Goal: Task Accomplishment & Management: Use online tool/utility

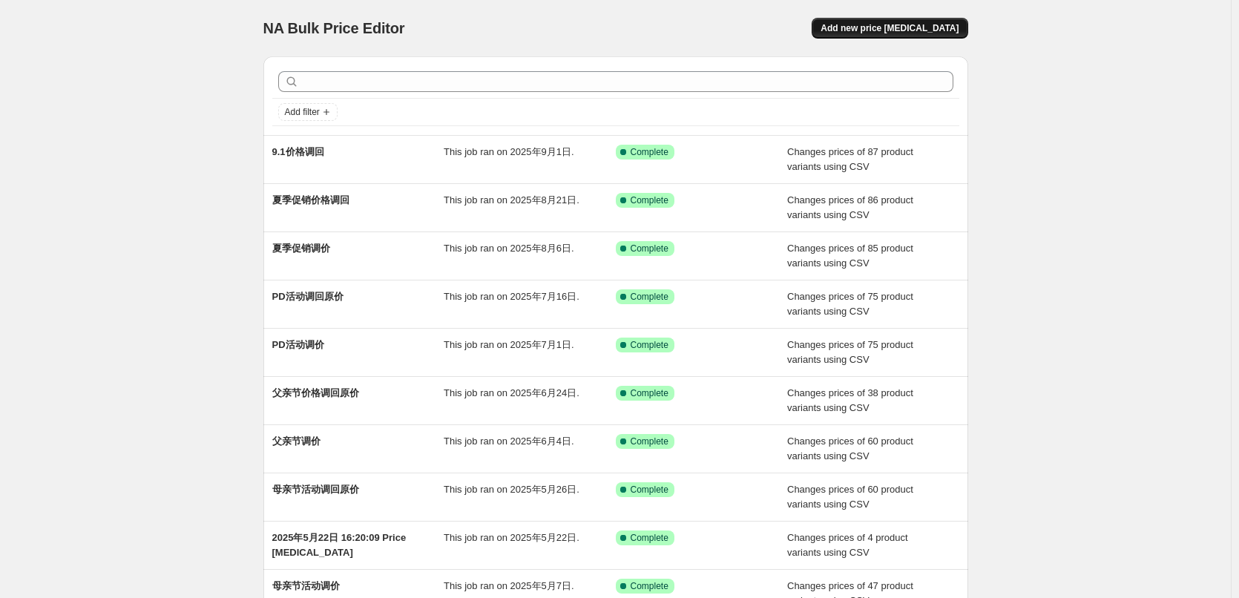
click at [898, 27] on span "Add new price [MEDICAL_DATA]" at bounding box center [890, 28] width 138 height 12
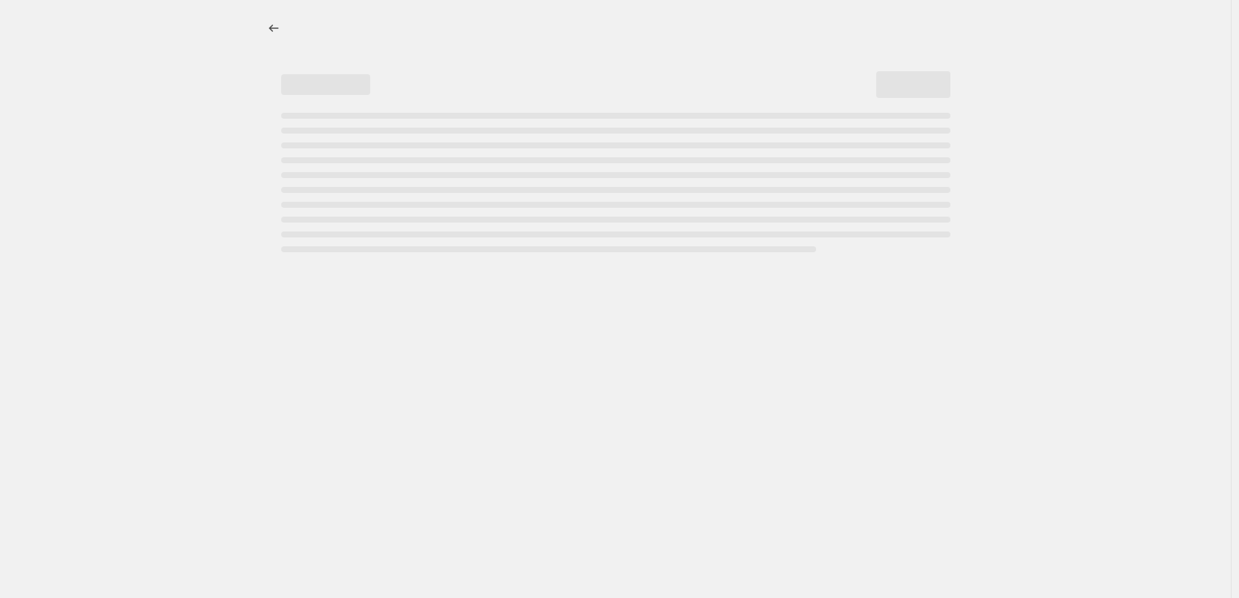
select select "percentage"
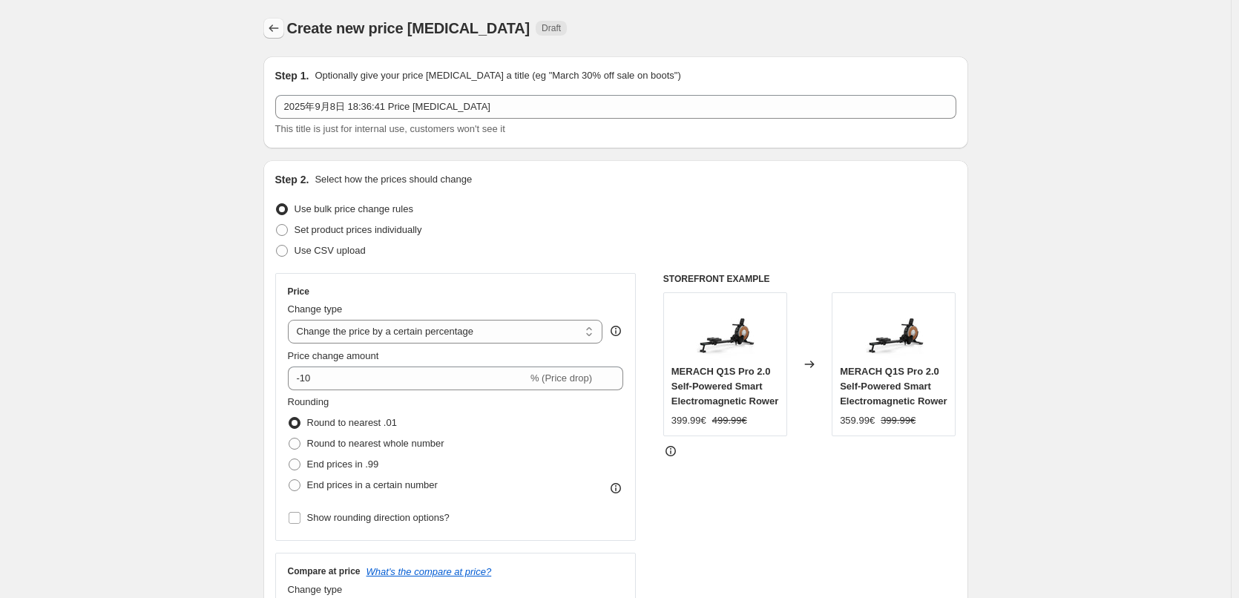
click at [279, 34] on icon "Price change jobs" at bounding box center [273, 28] width 15 height 15
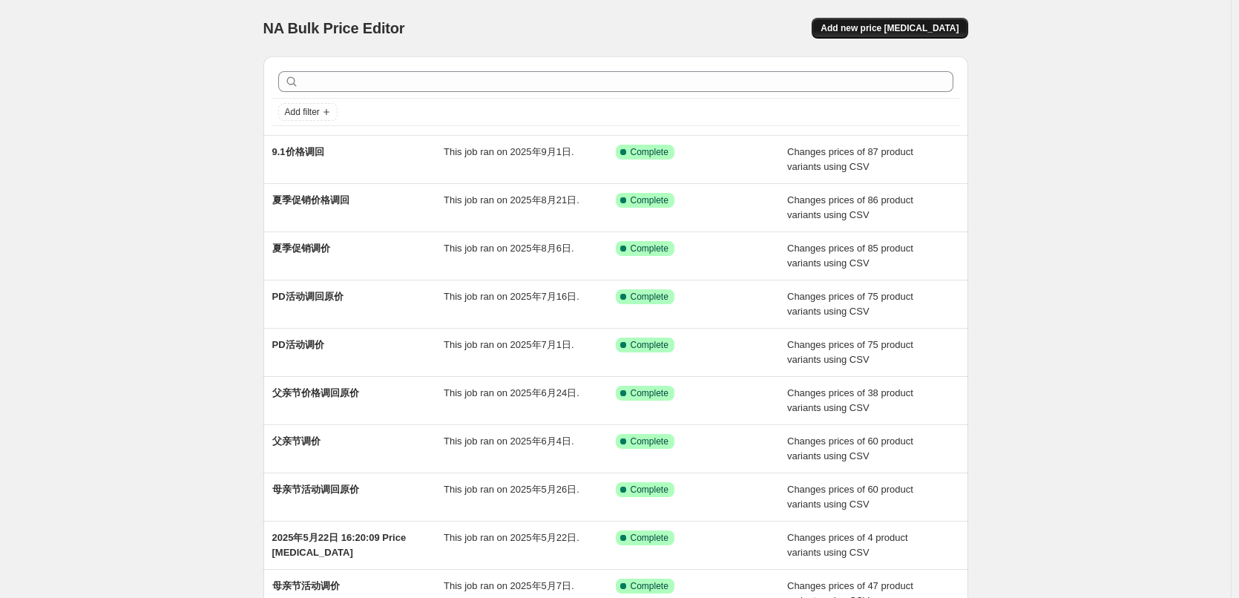
click at [908, 22] on button "Add new price [MEDICAL_DATA]" at bounding box center [890, 28] width 156 height 21
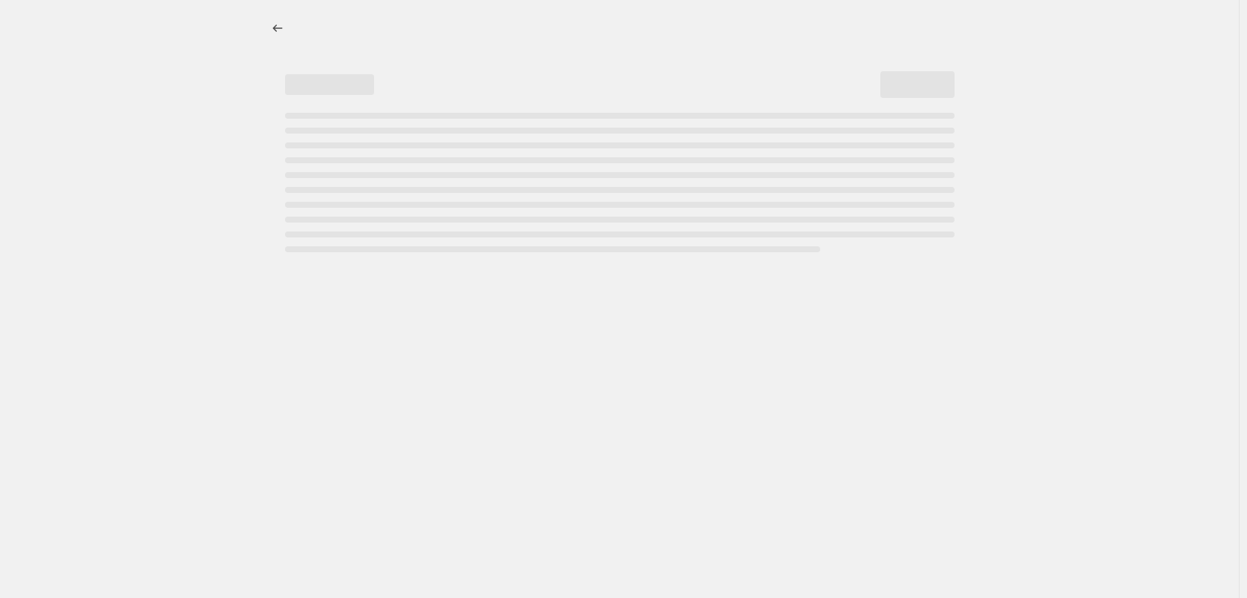
select select "percentage"
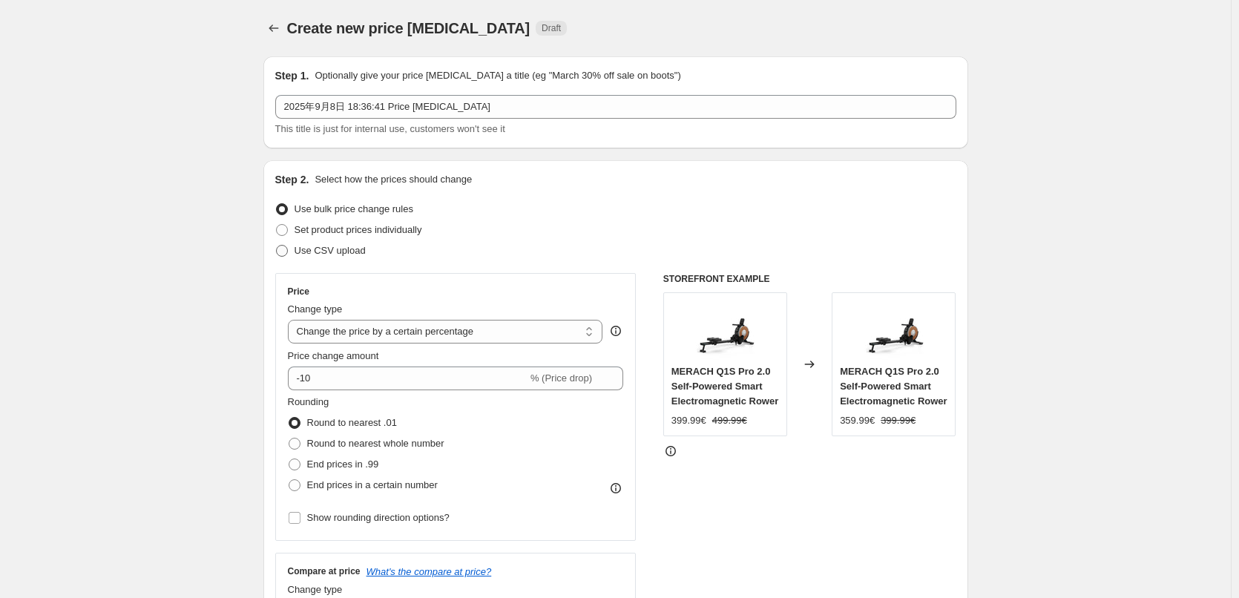
click at [316, 257] on span "Use CSV upload" at bounding box center [330, 250] width 71 height 15
click at [277, 246] on input "Use CSV upload" at bounding box center [276, 245] width 1 height 1
radio input "true"
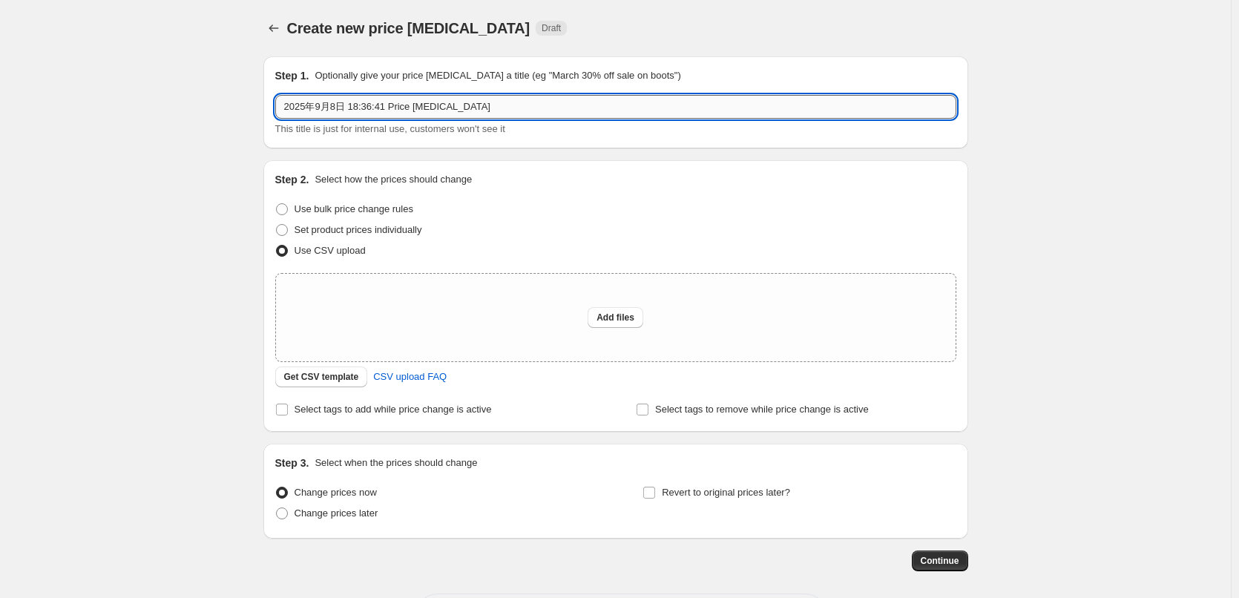
drag, startPoint x: 401, startPoint y: 98, endPoint x: 280, endPoint y: 100, distance: 120.2
click at [280, 100] on input "2025年9月8日 18:36:41 Price [MEDICAL_DATA]" at bounding box center [615, 107] width 681 height 24
type input "9.9活动调价"
click at [368, 519] on span "Change prices later" at bounding box center [337, 513] width 84 height 11
click at [277, 508] on input "Change prices later" at bounding box center [276, 508] width 1 height 1
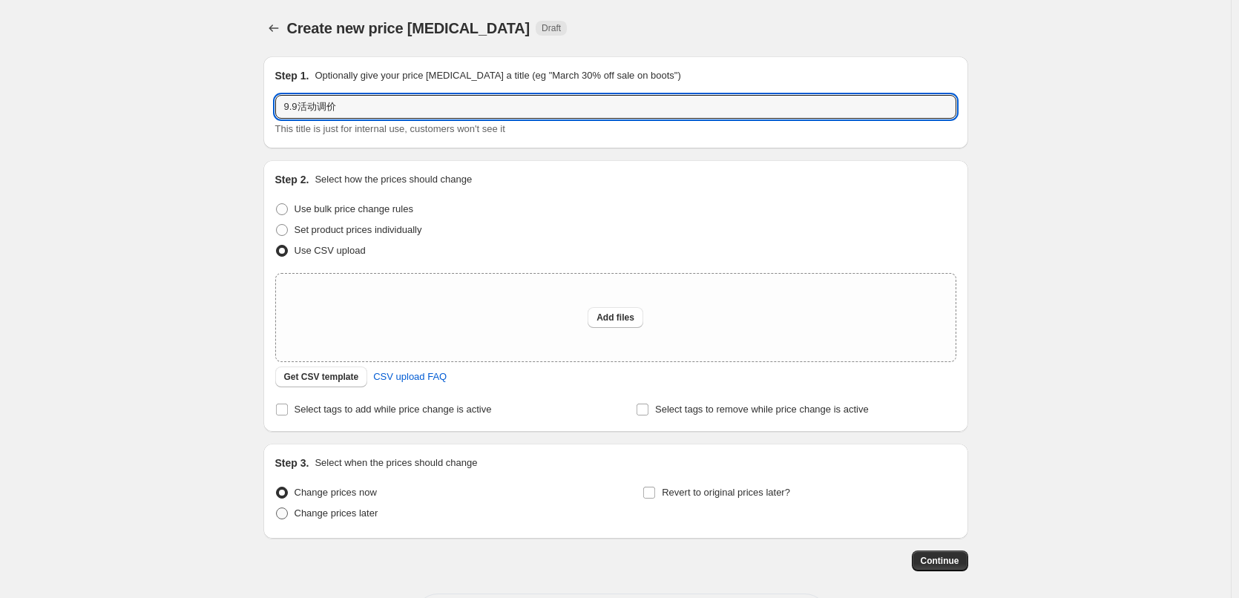
radio input "true"
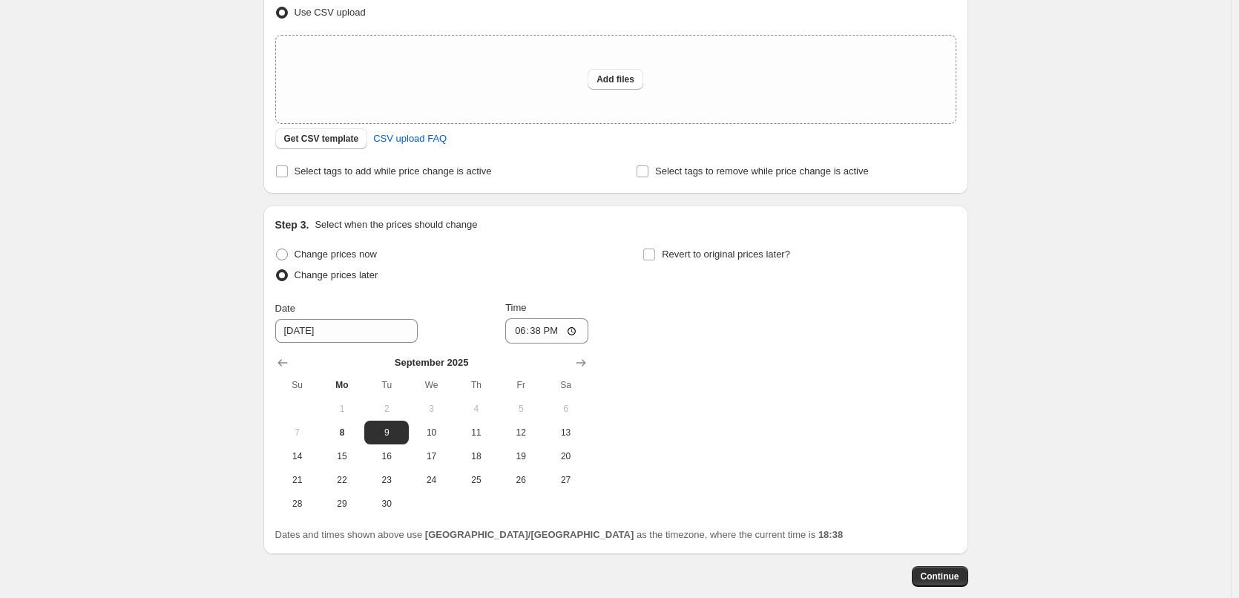
scroll to position [297, 0]
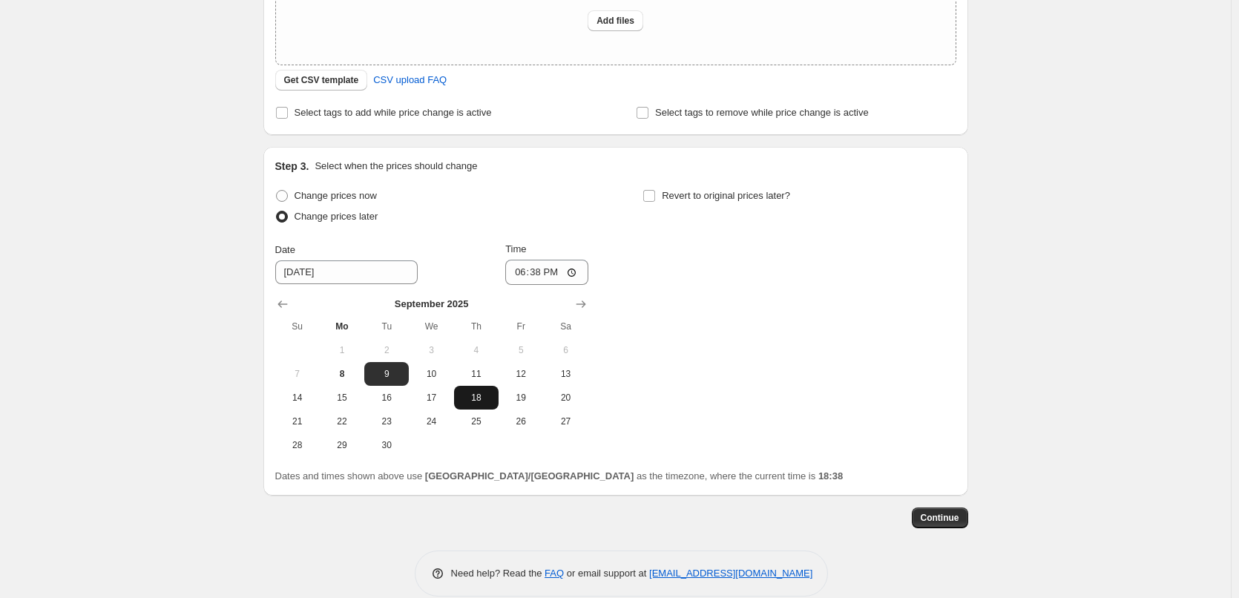
click at [481, 401] on span "18" at bounding box center [476, 398] width 33 height 12
type input "[DATE]"
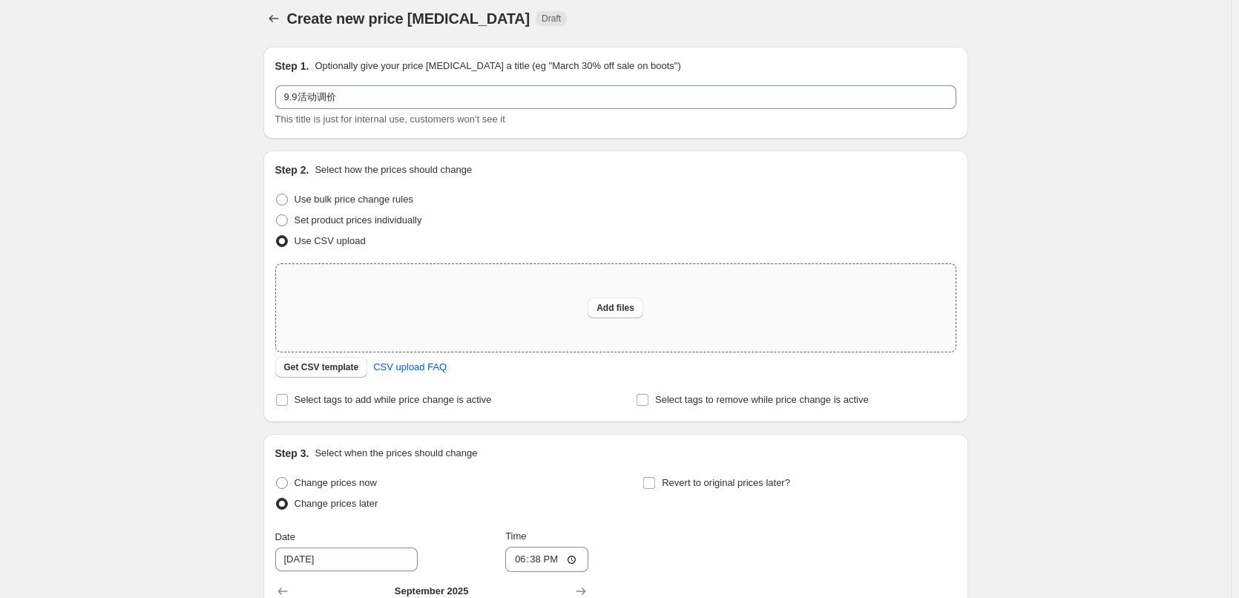
scroll to position [0, 0]
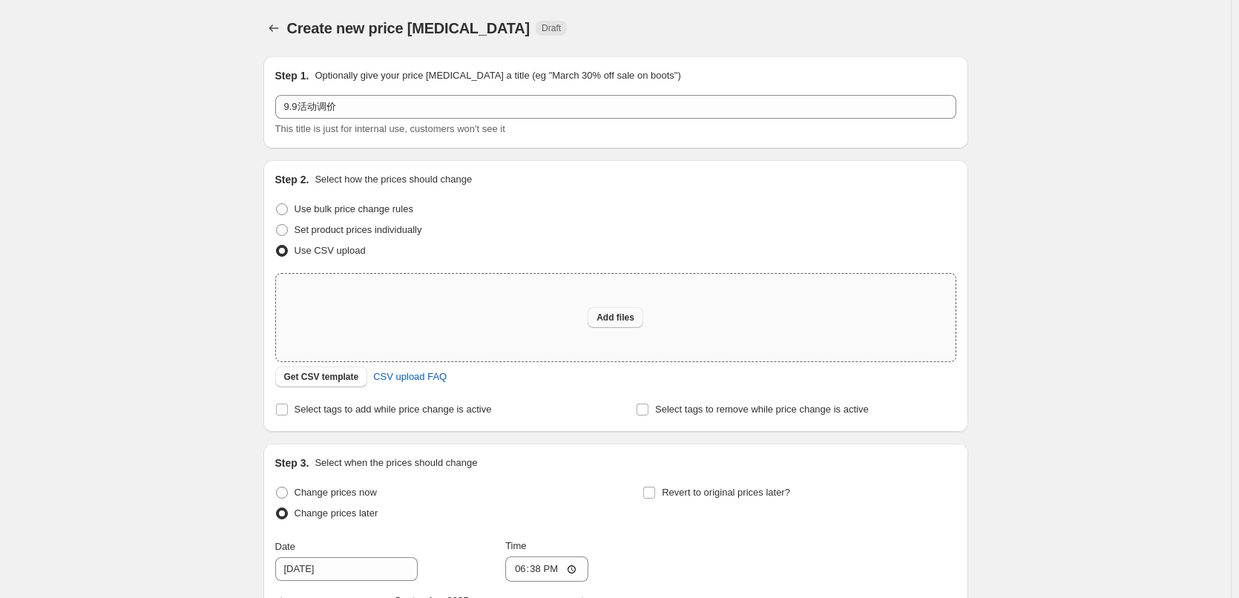
click at [626, 321] on span "Add files" at bounding box center [616, 318] width 38 height 12
click at [424, 378] on span "CSV upload FAQ" at bounding box center [409, 377] width 73 height 15
click at [344, 384] on button "Get CSV template" at bounding box center [321, 377] width 93 height 21
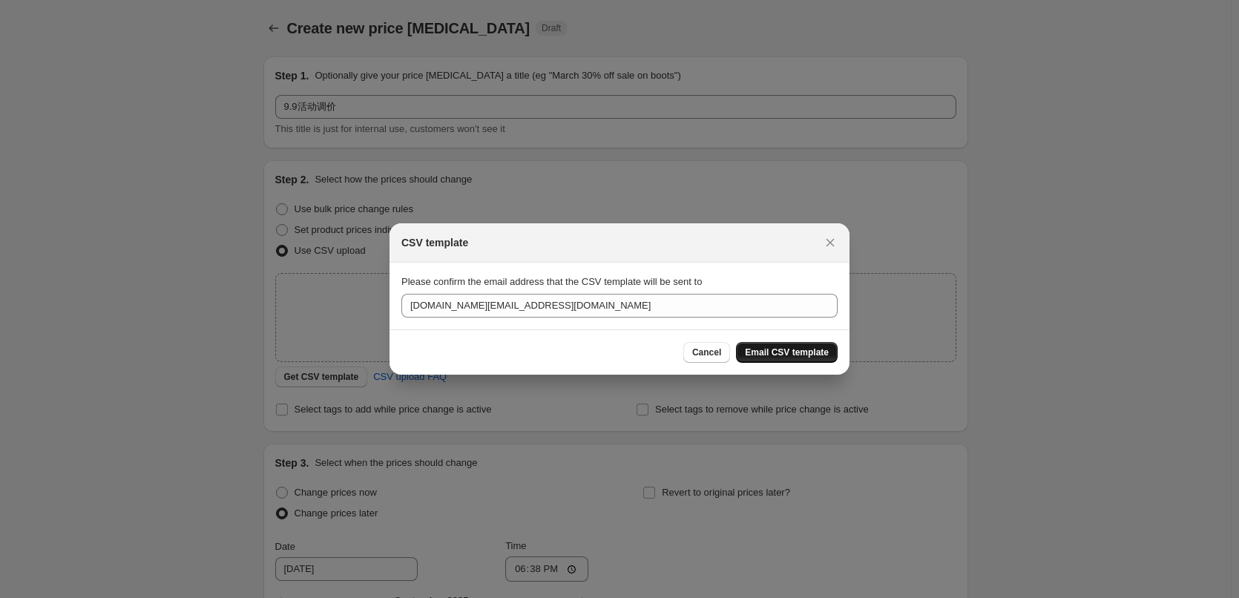
click at [818, 355] on span "Email CSV template" at bounding box center [787, 353] width 84 height 12
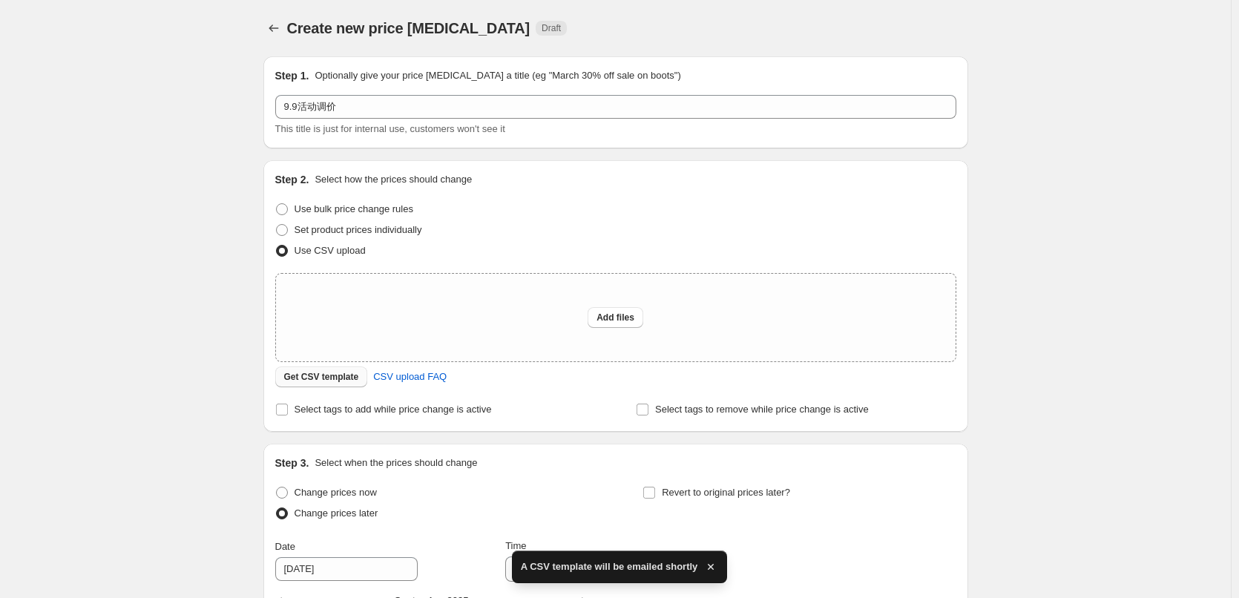
click at [335, 383] on span "Get CSV template" at bounding box center [321, 377] width 75 height 12
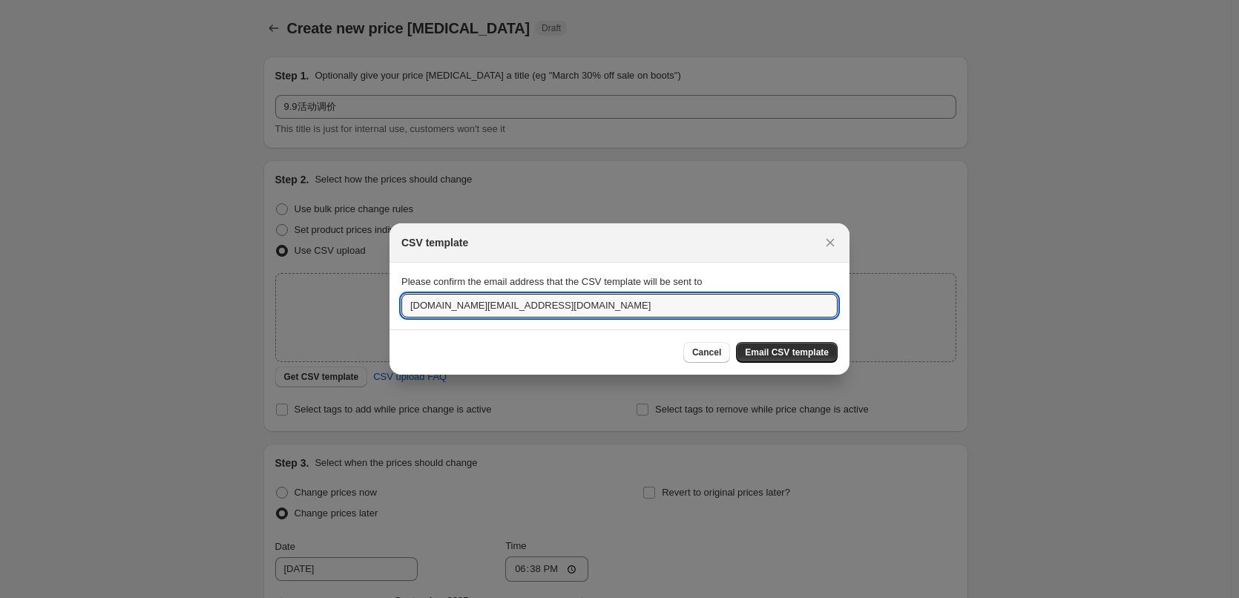
drag, startPoint x: 438, startPoint y: 305, endPoint x: 370, endPoint y: 303, distance: 67.6
type input "[EMAIL_ADDRESS][DOMAIN_NAME]"
click at [770, 351] on span "Email CSV template" at bounding box center [787, 353] width 84 height 12
